Goal: Task Accomplishment & Management: Manage account settings

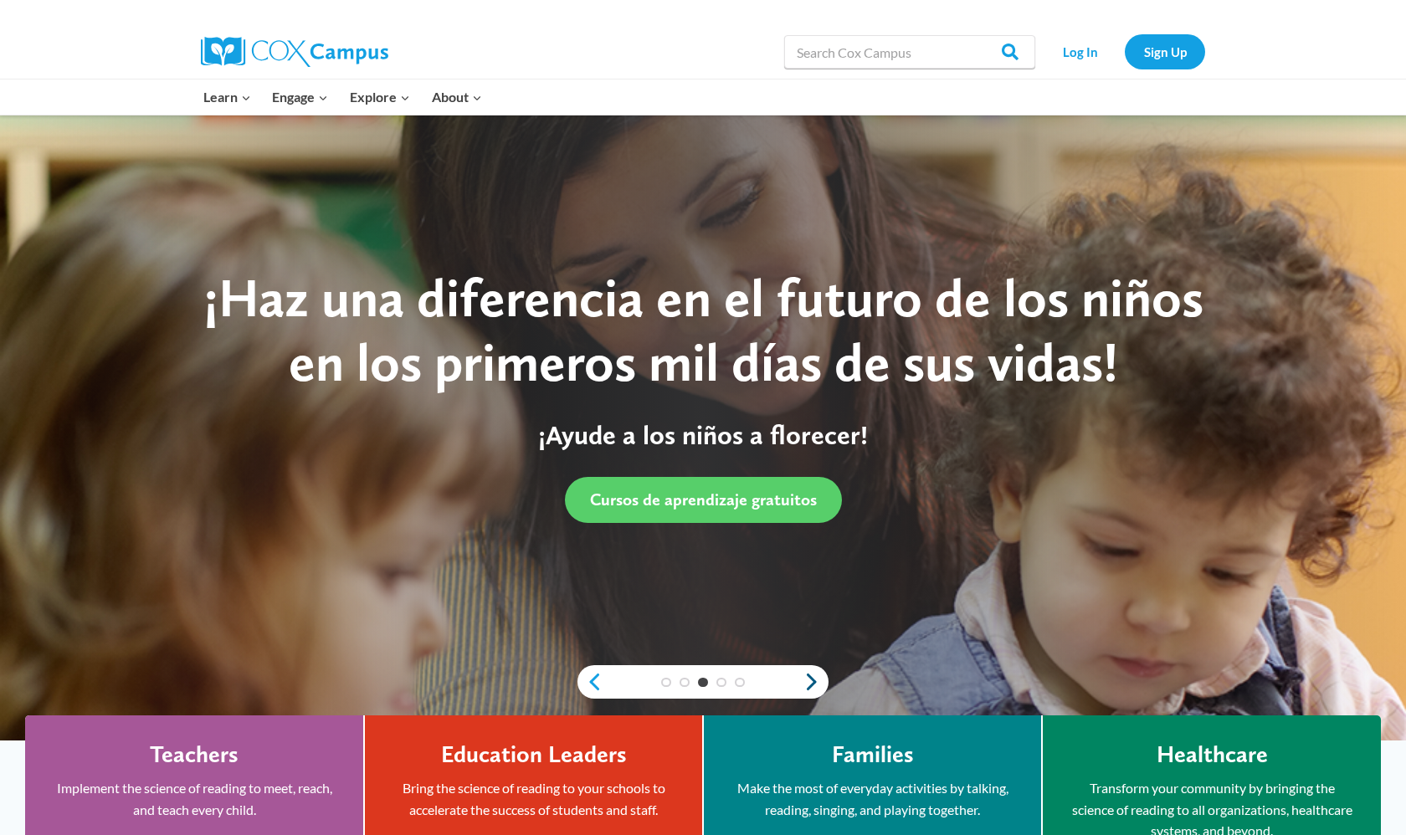
click at [692, 679] on link "Next" at bounding box center [815, 682] width 25 height 20
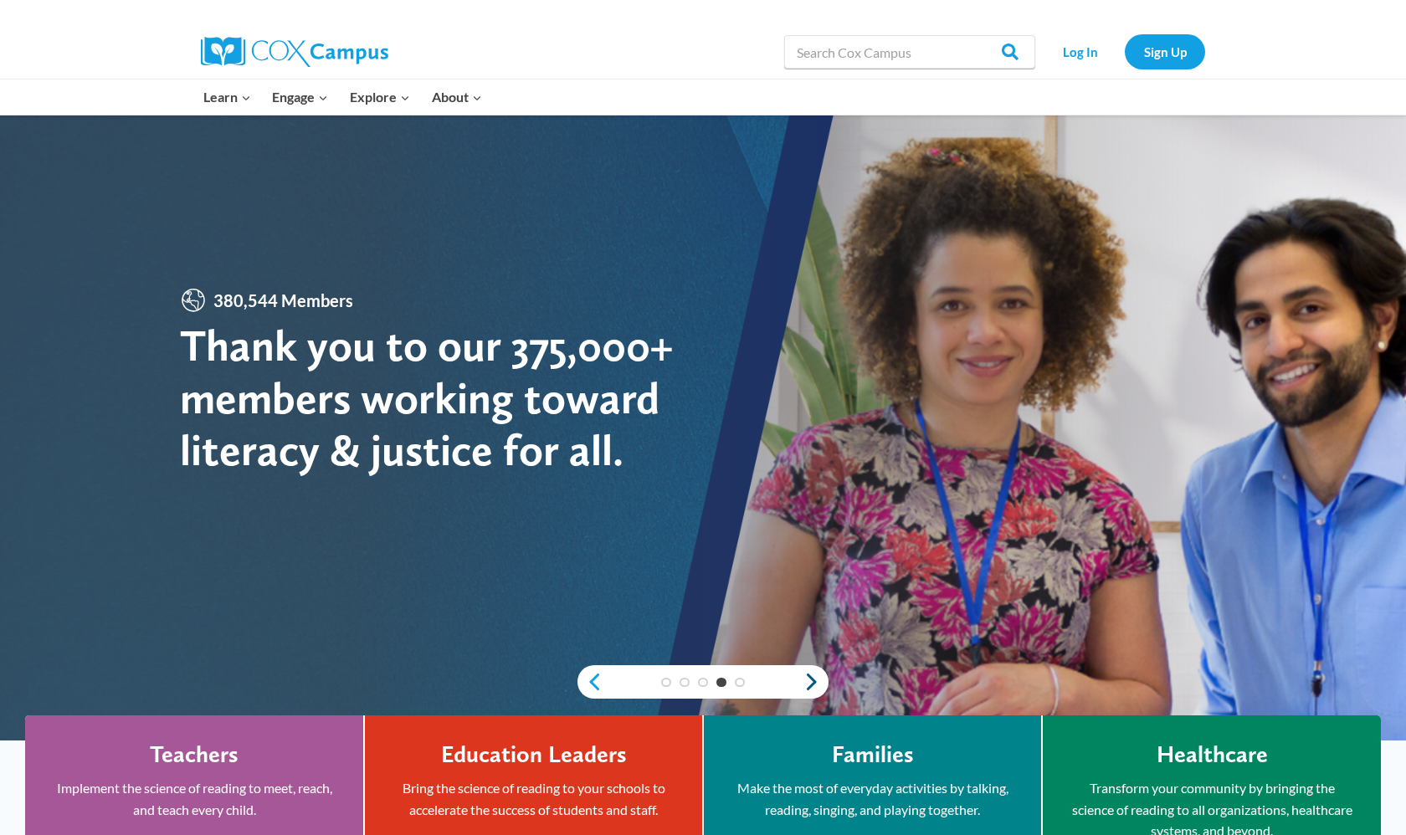
click at [692, 679] on link "Next" at bounding box center [815, 682] width 25 height 20
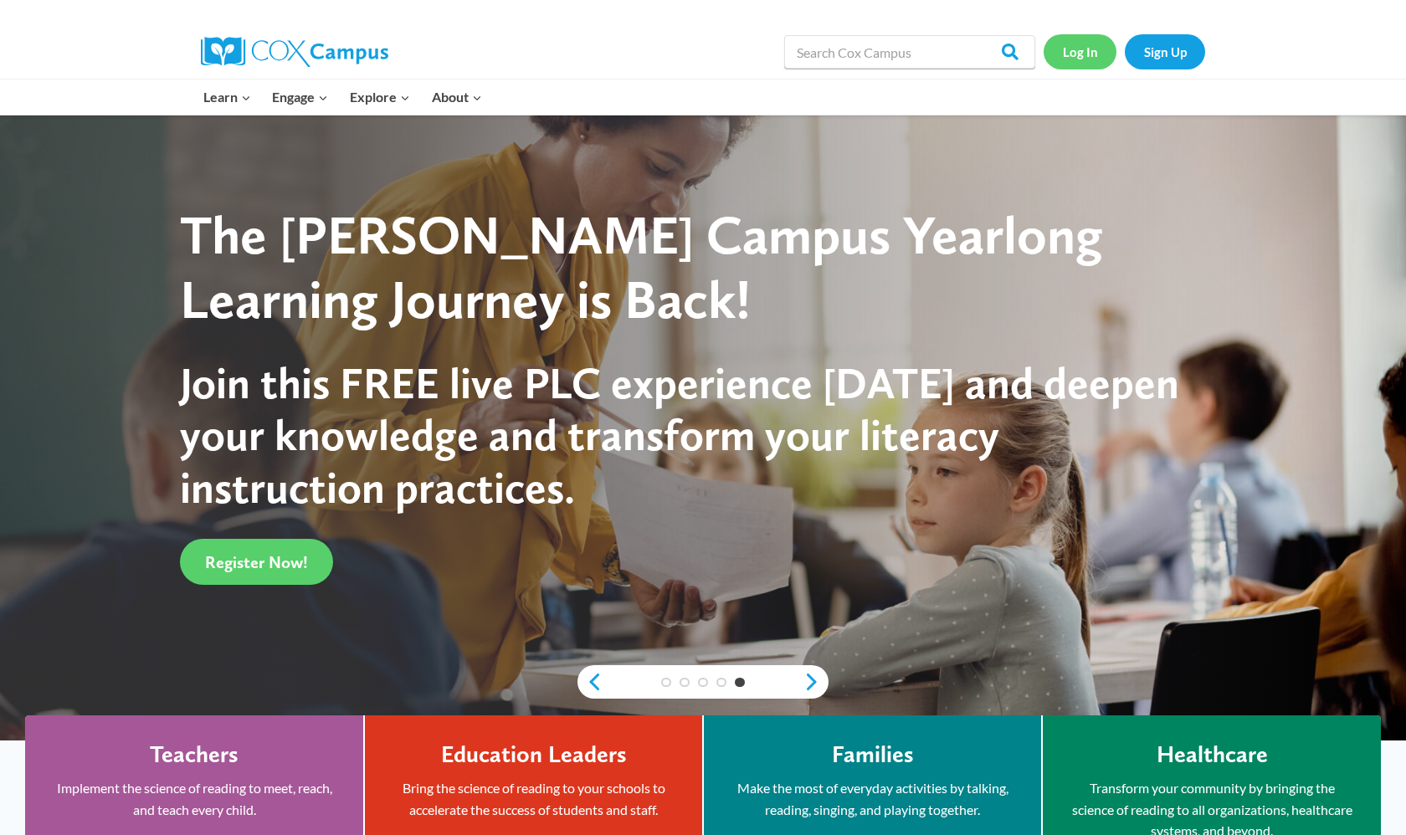
click at [692, 48] on link "Log In" at bounding box center [1079, 51] width 73 height 34
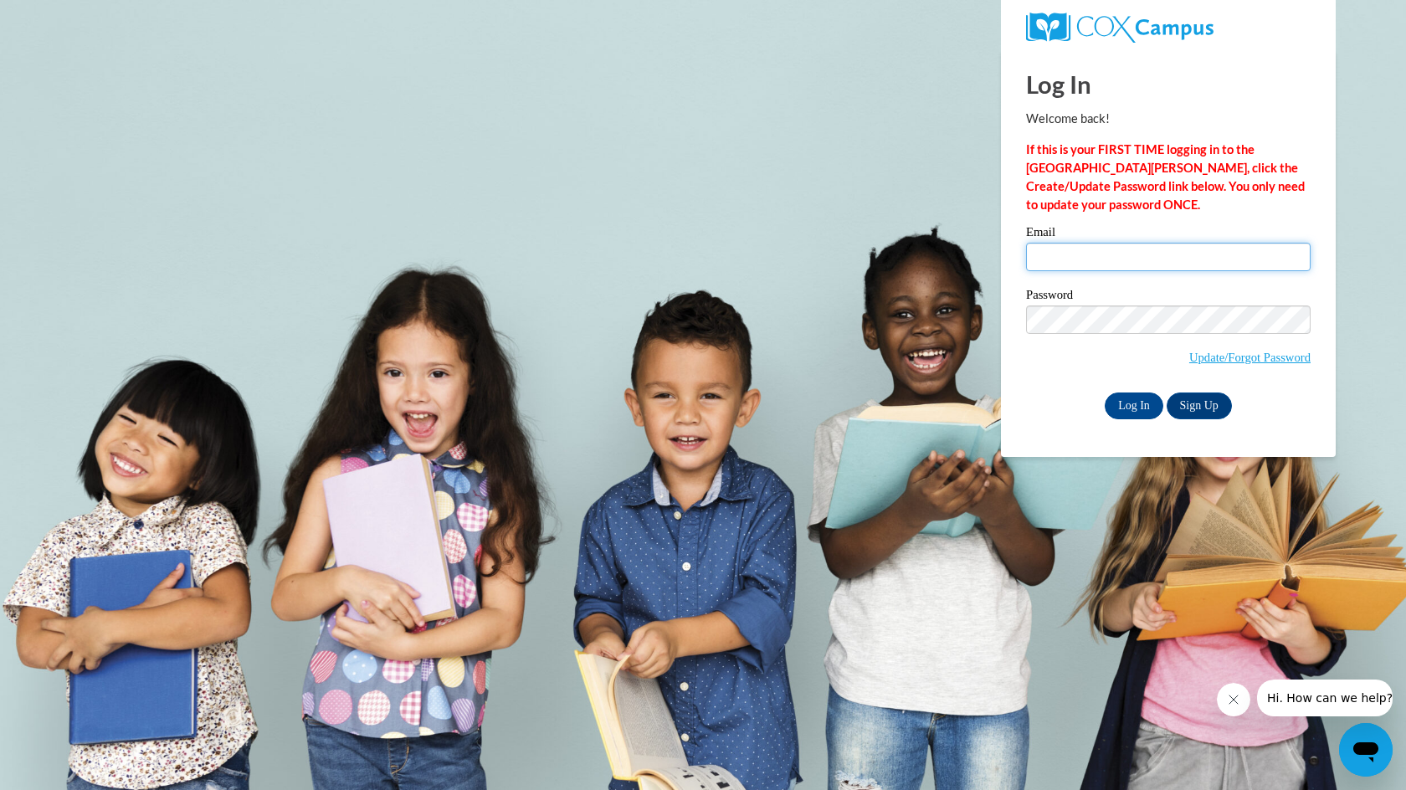
type input "kgaines580@mail.jamessprunt.edu"
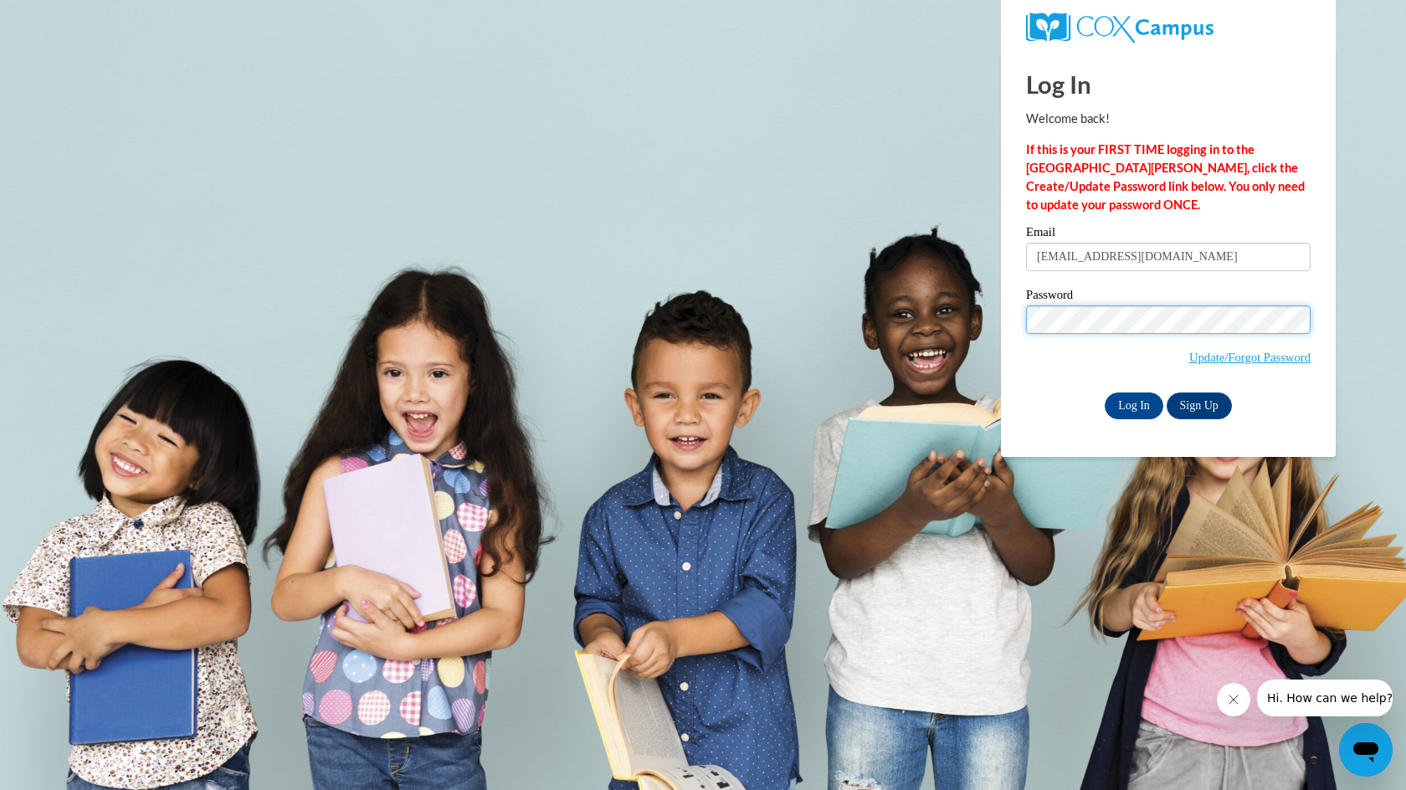
click at [1132, 402] on input "Log In" at bounding box center [1134, 405] width 59 height 27
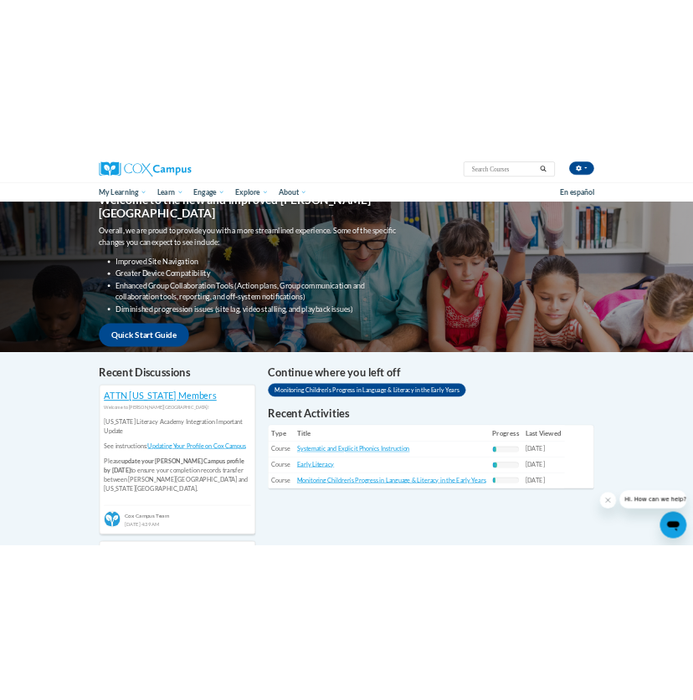
scroll to position [200, 0]
